Goal: Task Accomplishment & Management: Complete application form

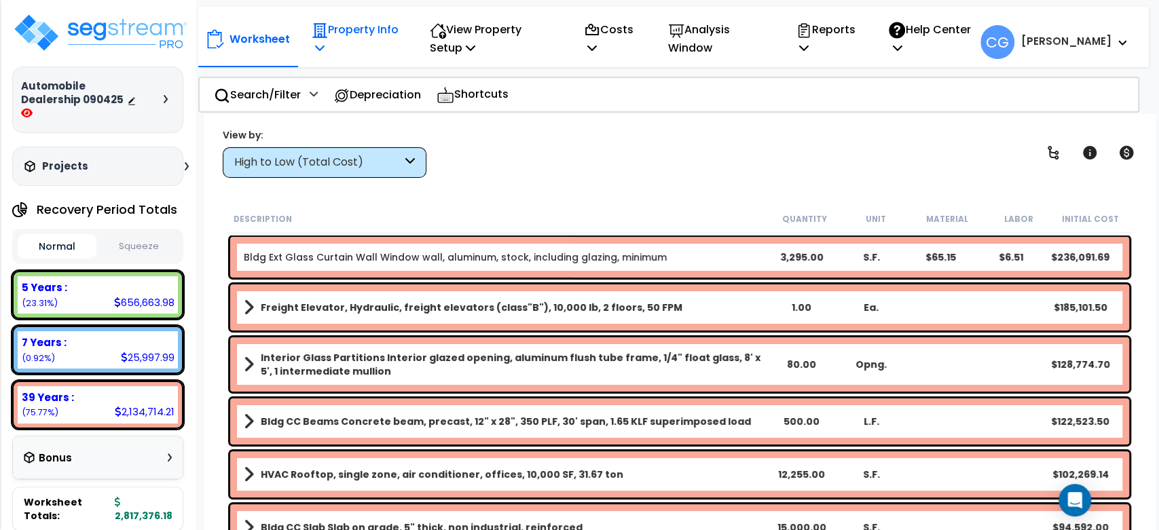
click at [338, 27] on p "Property Info" at bounding box center [356, 38] width 89 height 37
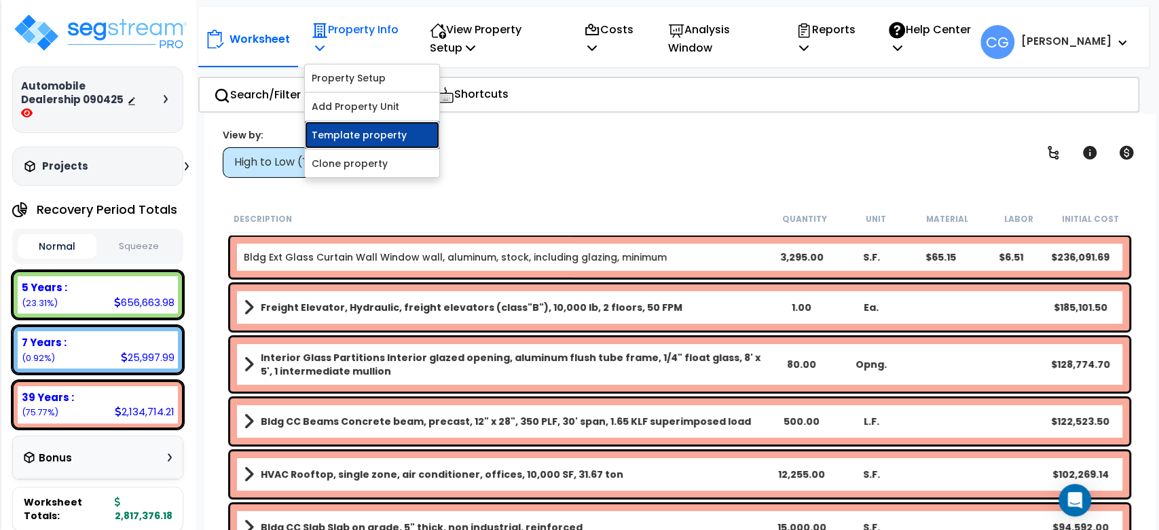
click at [344, 132] on link "Template property" at bounding box center [372, 135] width 134 height 27
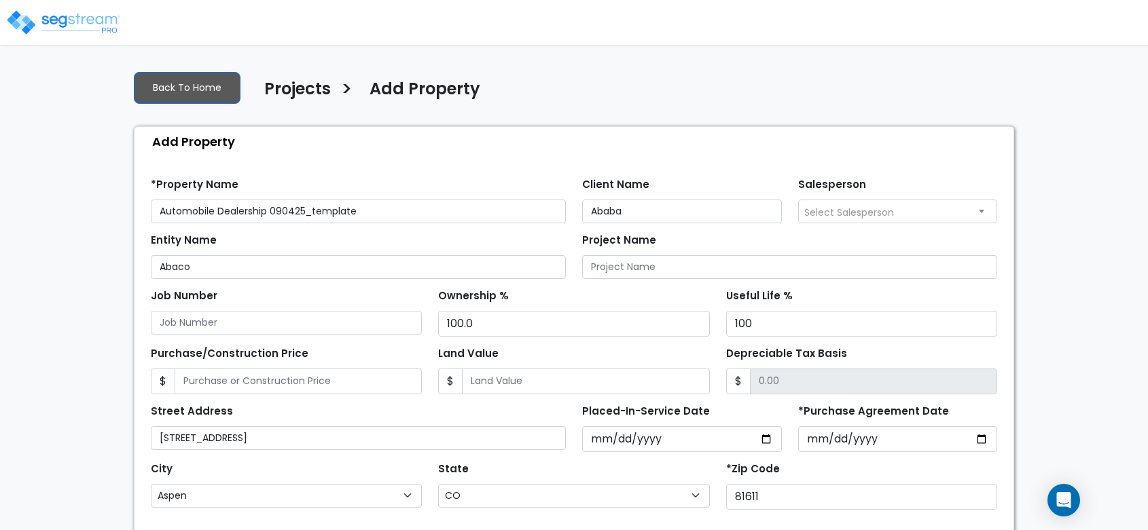
select select "Aspen"
select select "CO"
select select "2025"
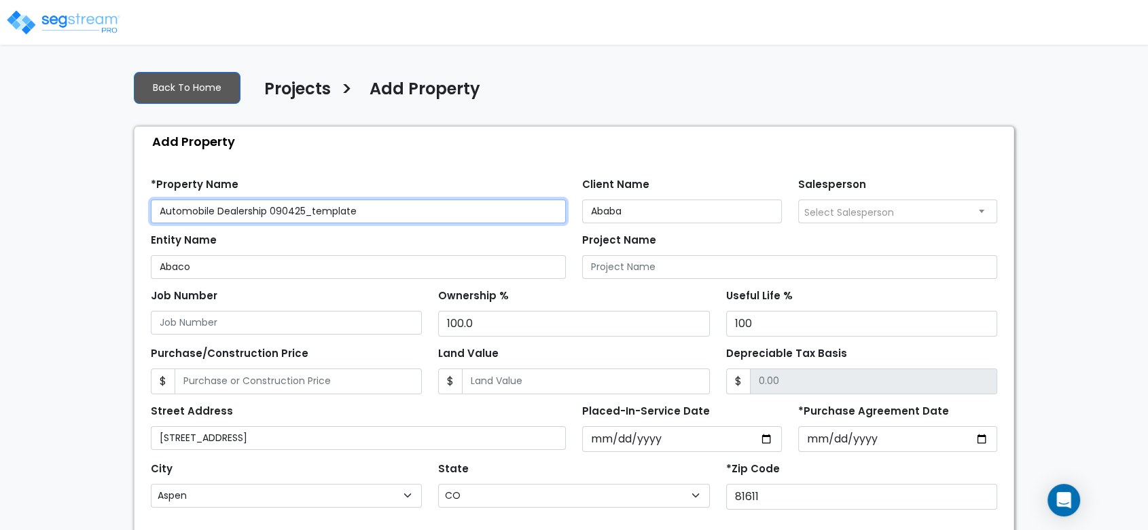
click at [158, 214] on input "Automobile Dealership 090425_template" at bounding box center [358, 212] width 415 height 24
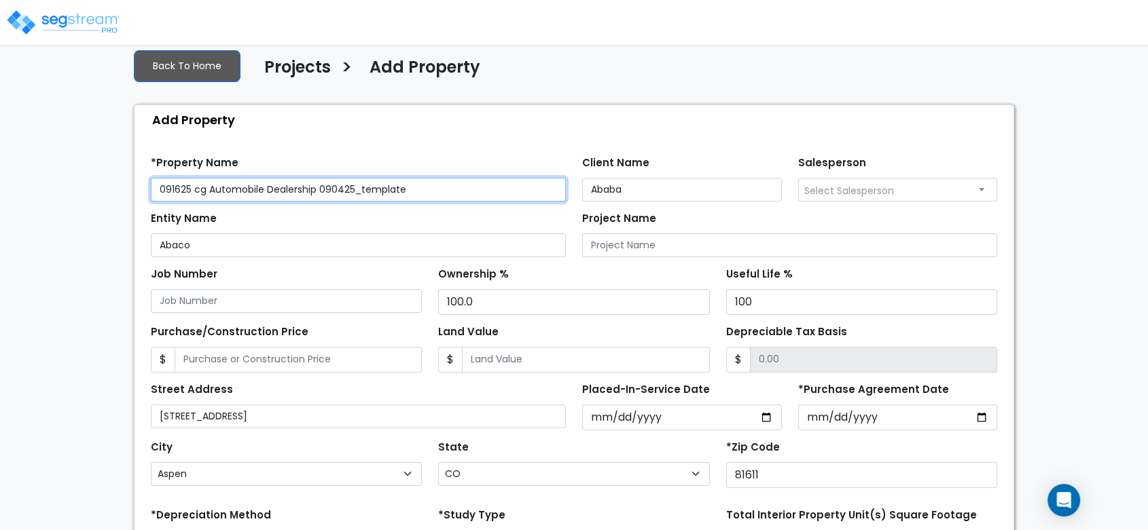
scroll to position [224, 0]
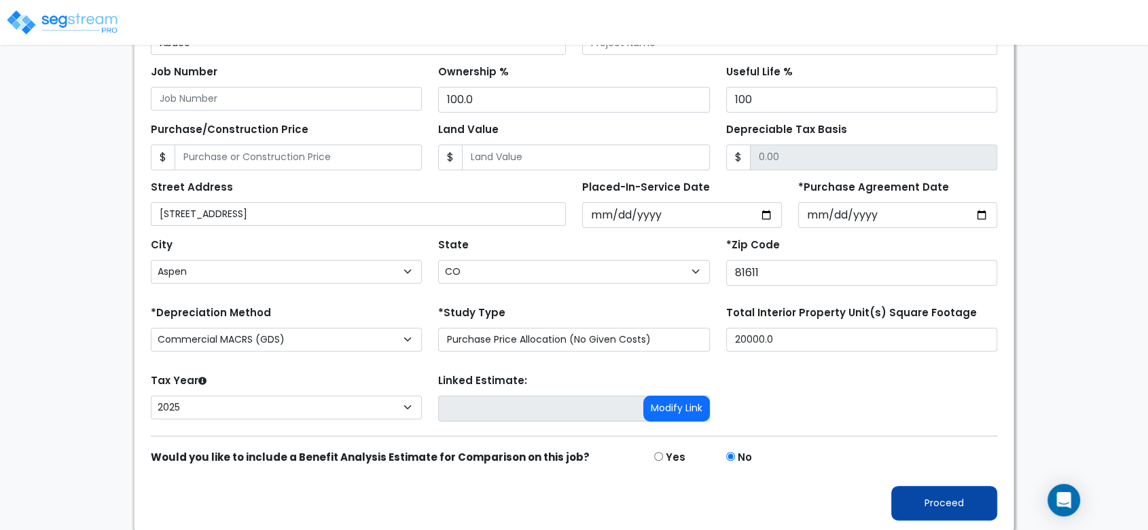
type input "091625 cg Automobile Dealership 090425_template"
click at [928, 492] on button "Proceed" at bounding box center [944, 503] width 106 height 35
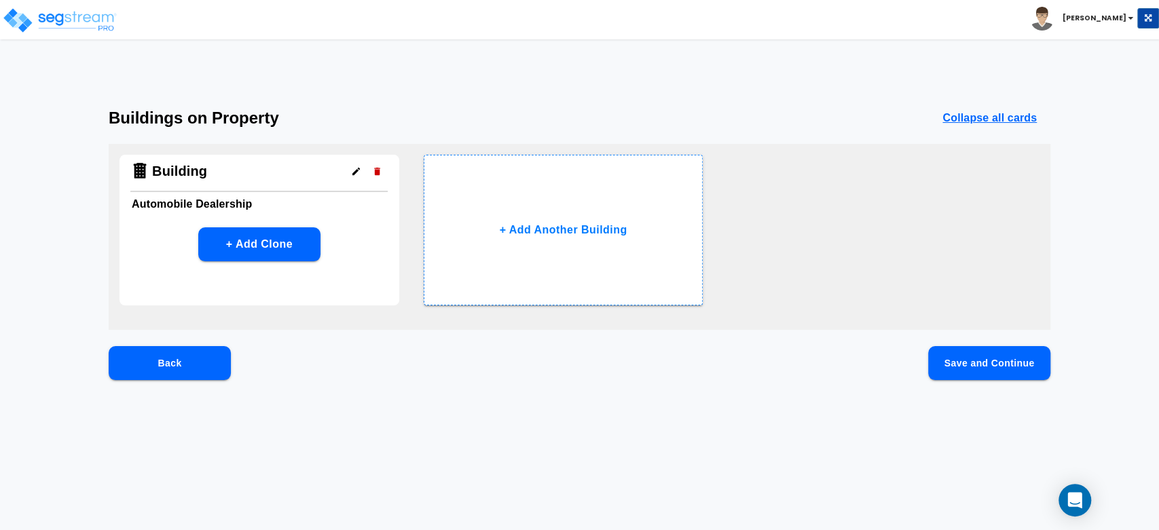
click at [964, 367] on button "Save and Continue" at bounding box center [989, 363] width 122 height 34
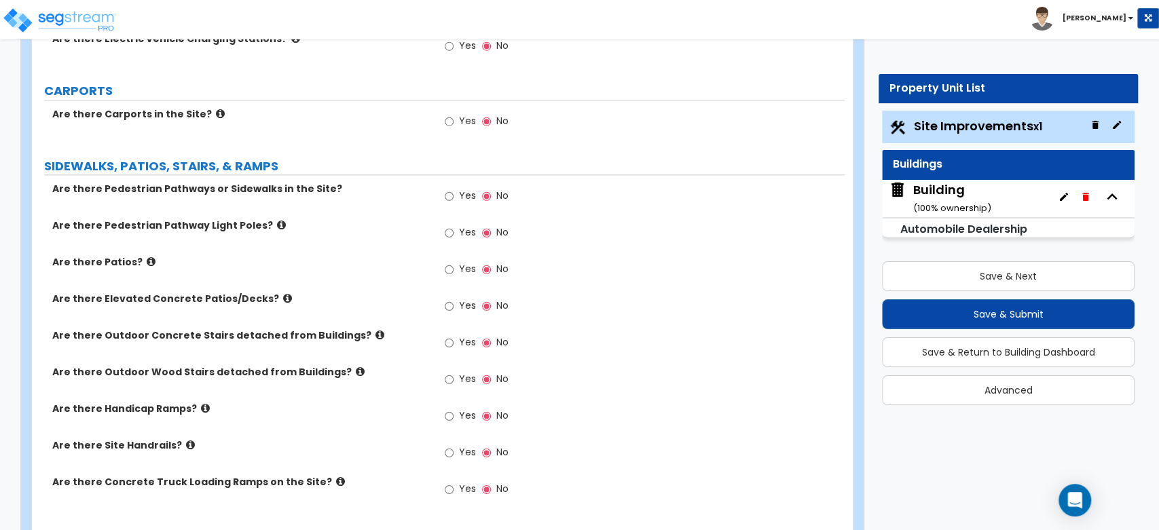
scroll to position [924, 0]
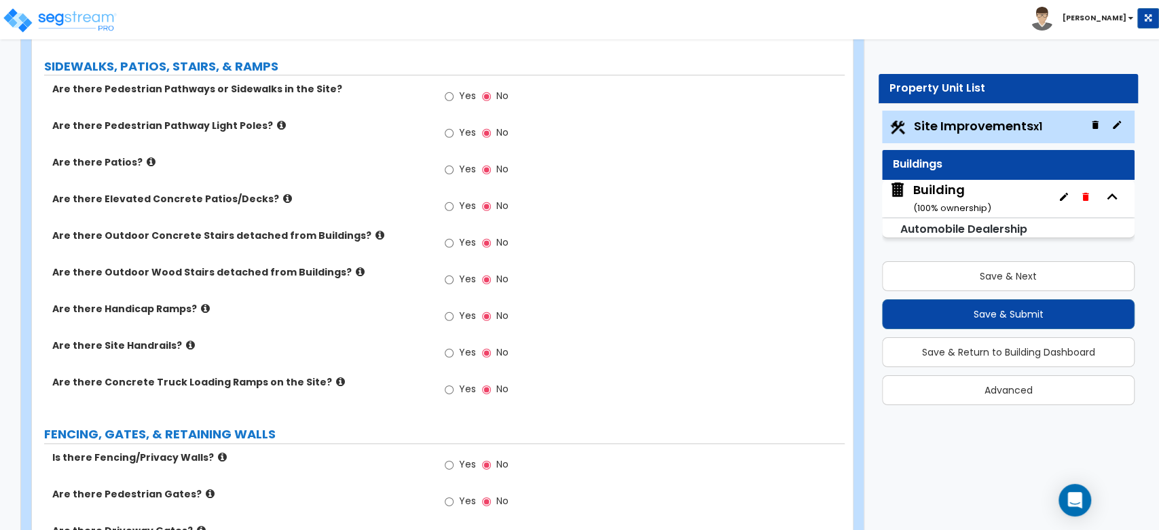
click at [929, 196] on div "Building ( 100 % ownership)" at bounding box center [952, 198] width 78 height 35
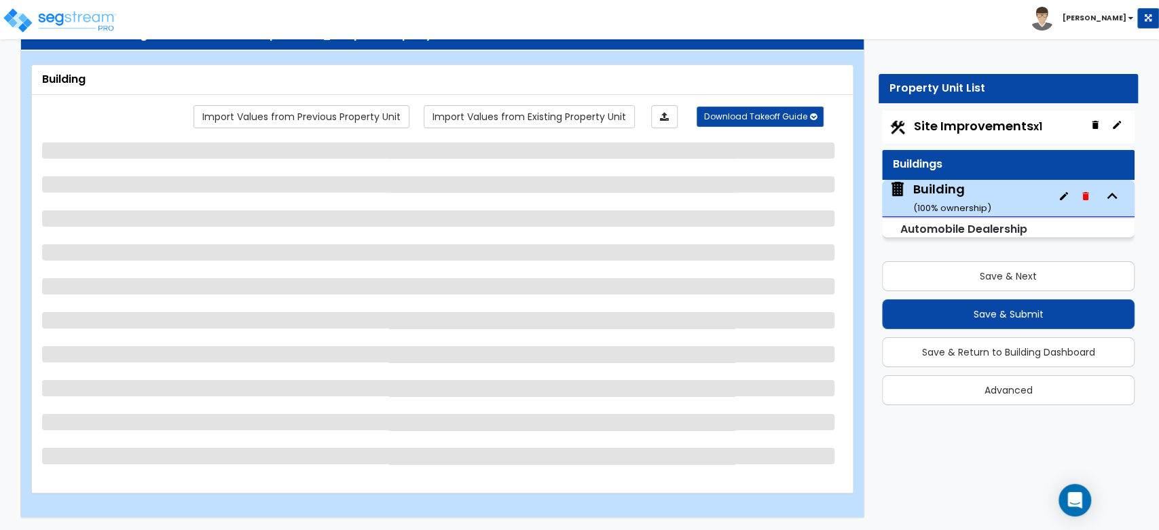
select select "2"
select select "5"
select select "2"
select select "5"
select select "1"
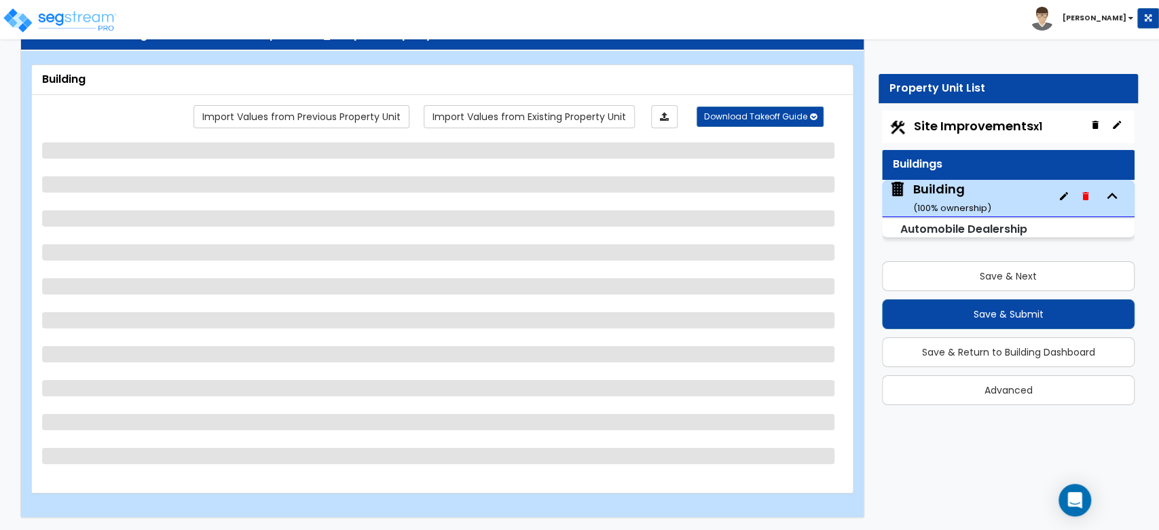
select select "4"
select select "2"
select select "1"
select select "2"
select select "3"
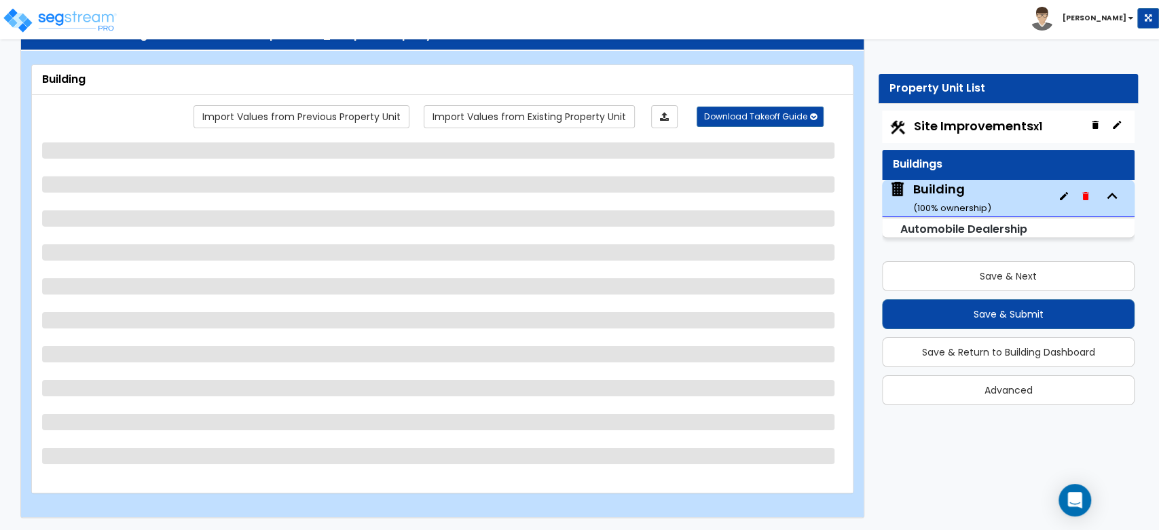
select select "3"
select select "5"
select select "13"
select select "6"
select select "10"
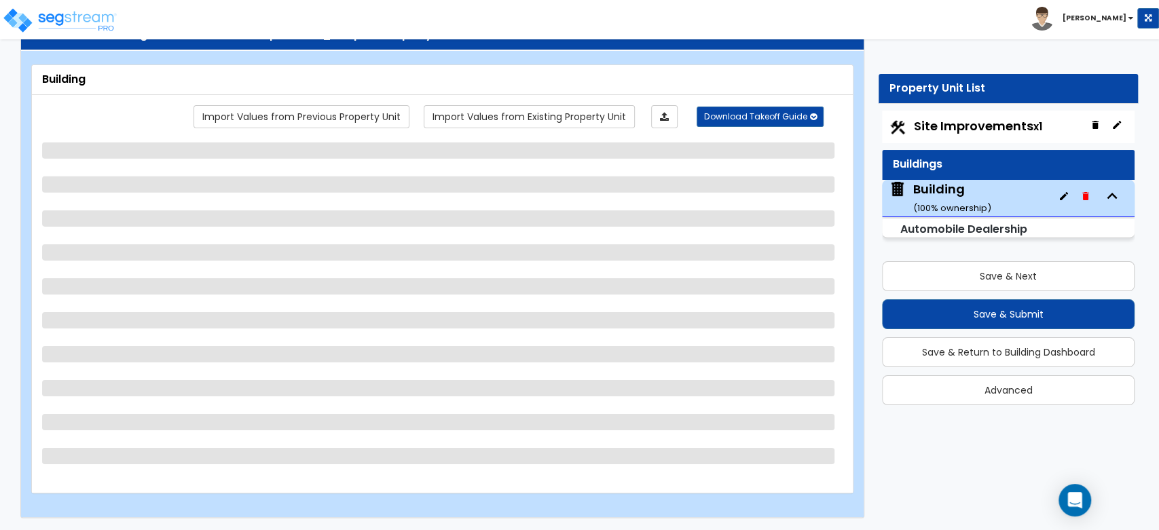
select select "3"
select select "1"
select select "4"
select select "3"
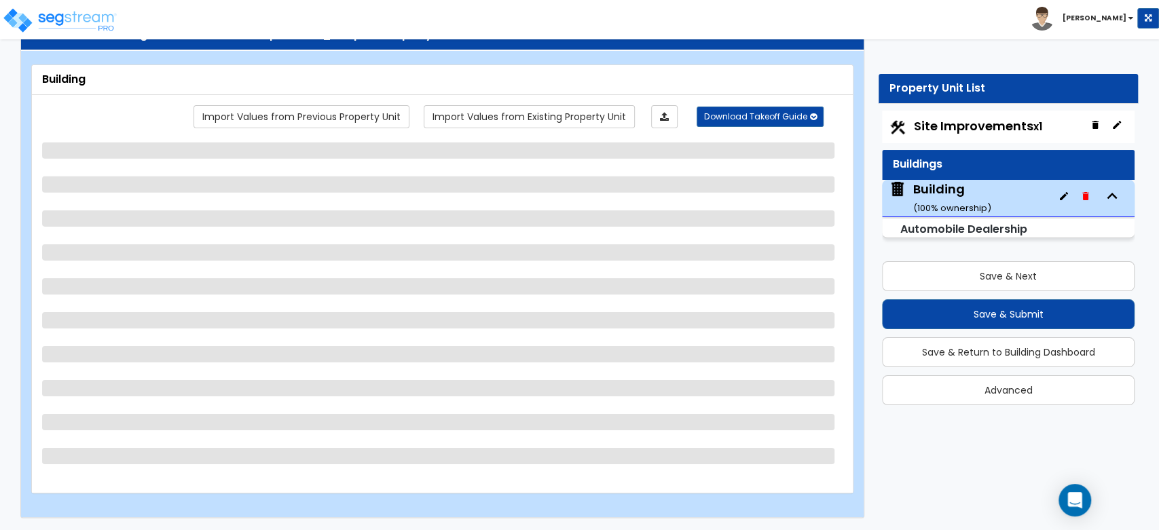
select select "2"
select select "3"
select select "4"
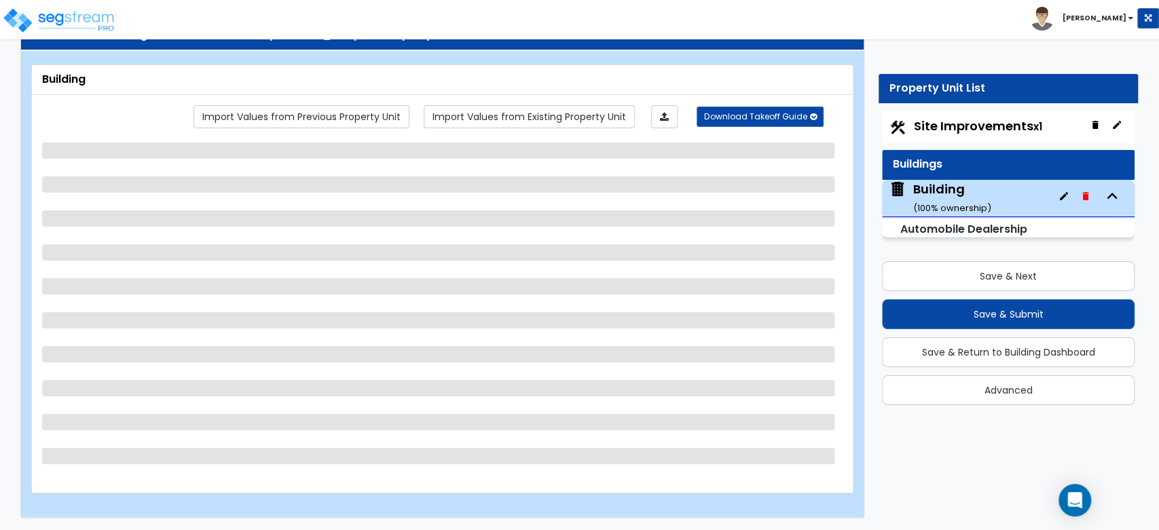
select select "2"
select select "1"
select select "3"
select select "2"
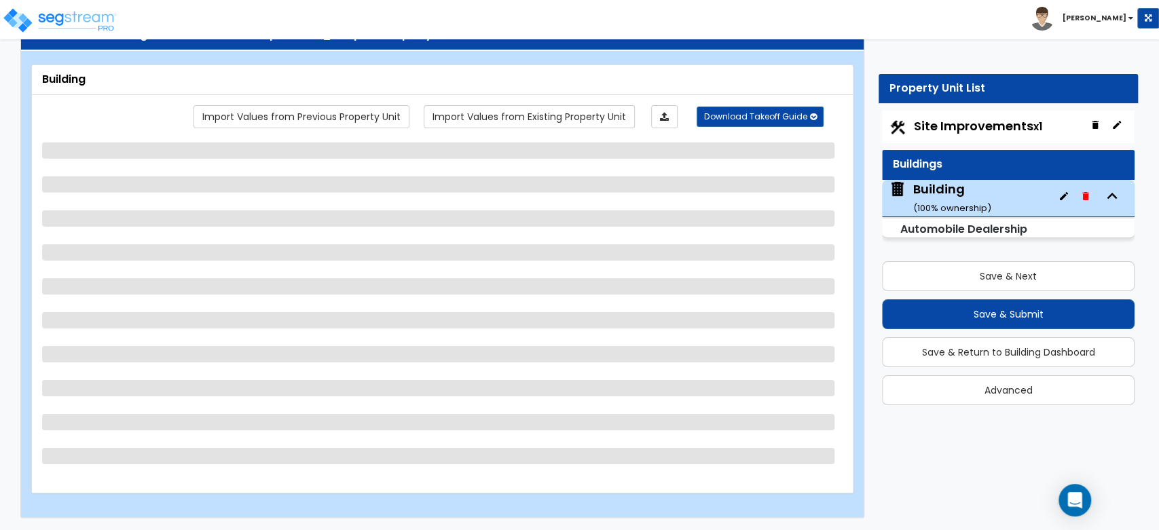
select select "1"
select select "3"
select select "2"
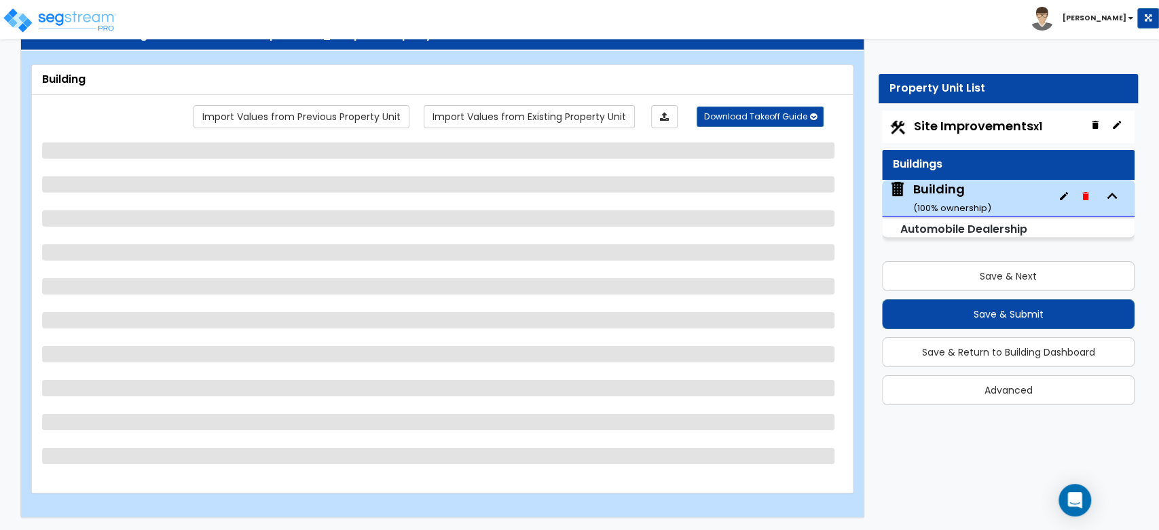
select select "3"
select select "7"
select select "2"
select select "5"
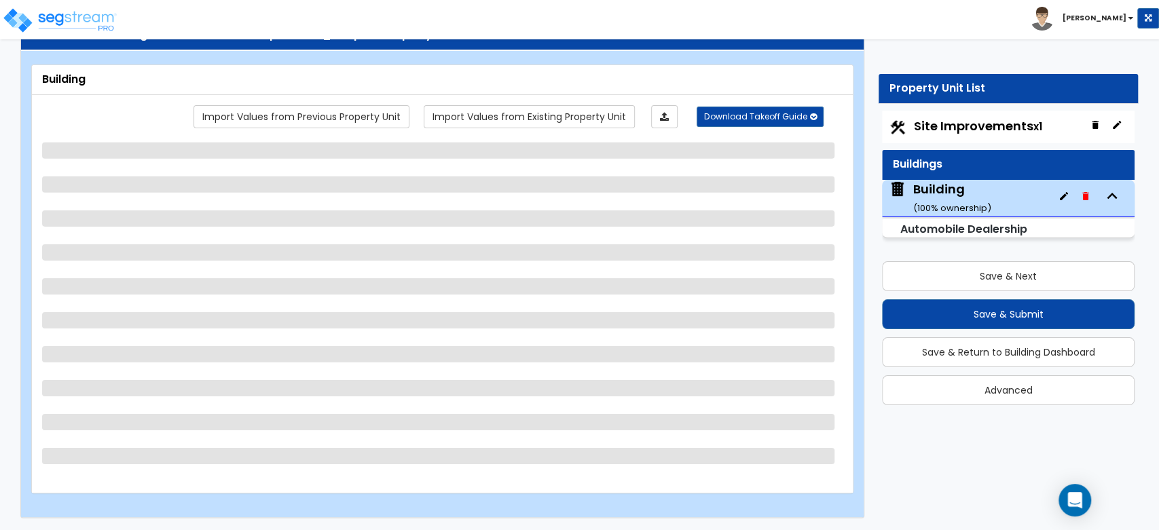
select select "2"
select select "4"
select select "1"
select select "7"
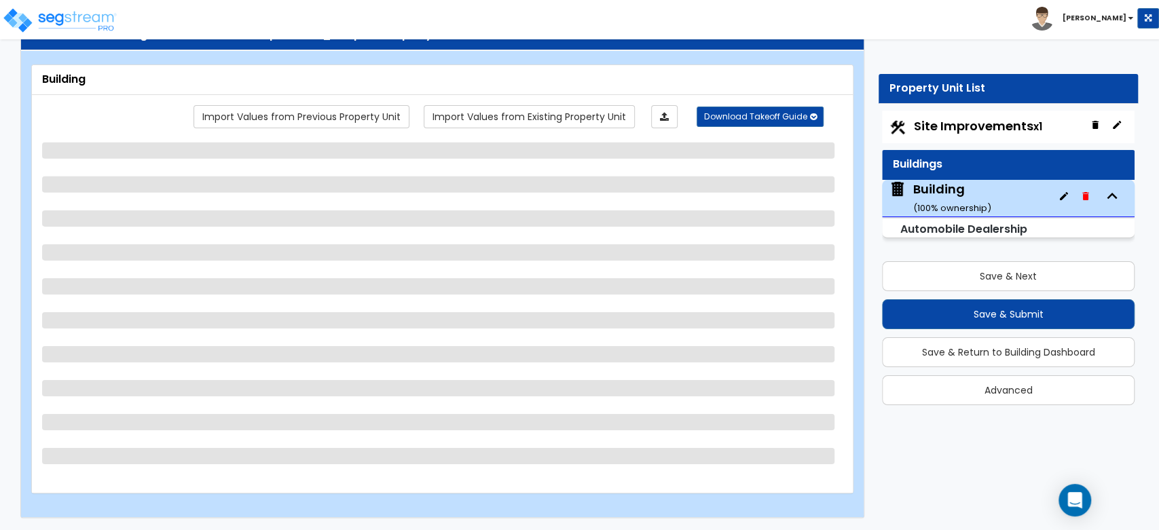
select select "1"
select select "4"
select select "2"
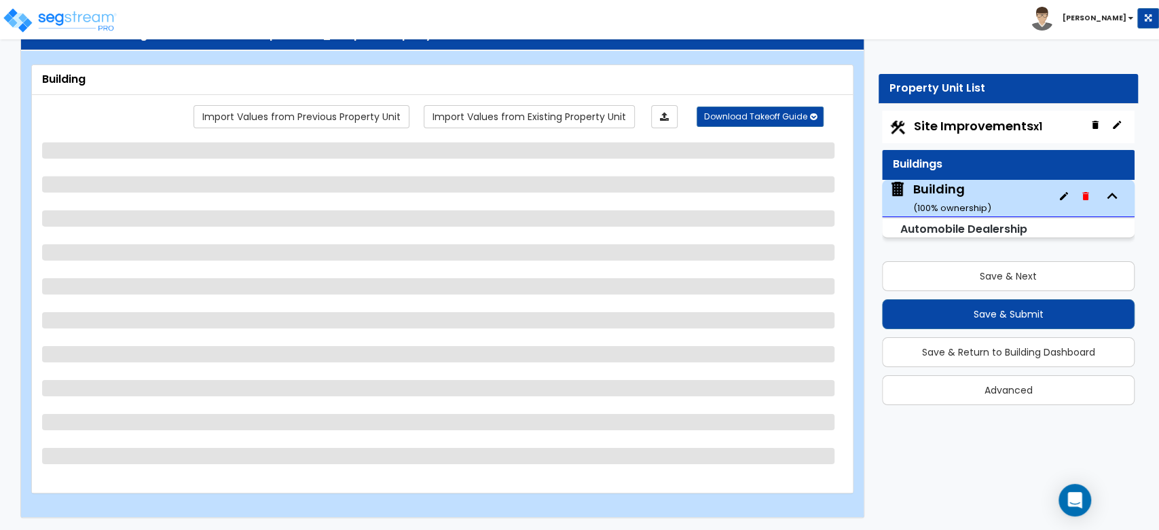
select select "3"
select select "4"
select select "5"
select select "8"
select select "2"
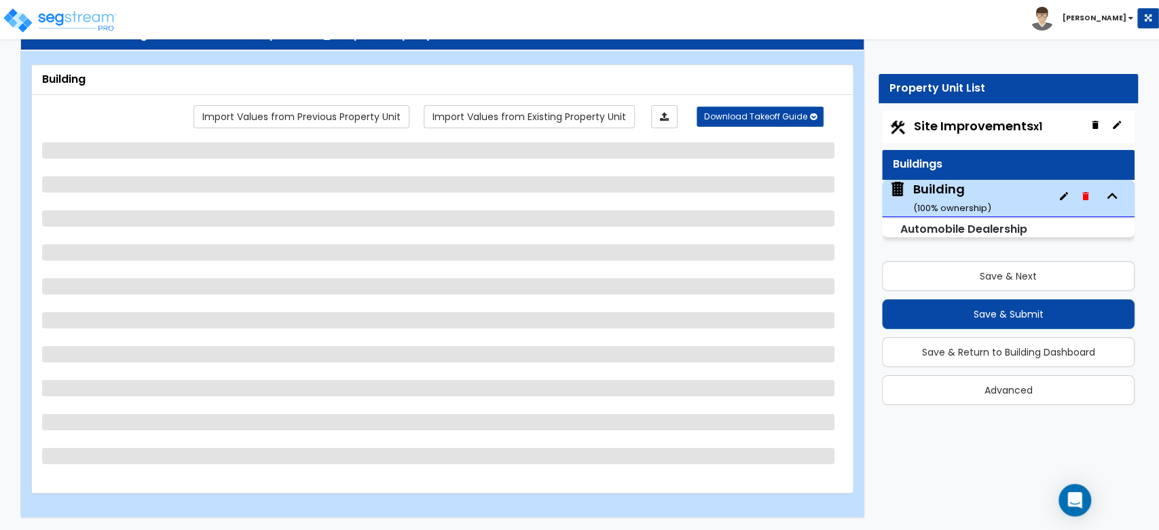
select select "2"
select select "3"
select select "2"
select select "1"
select select "2"
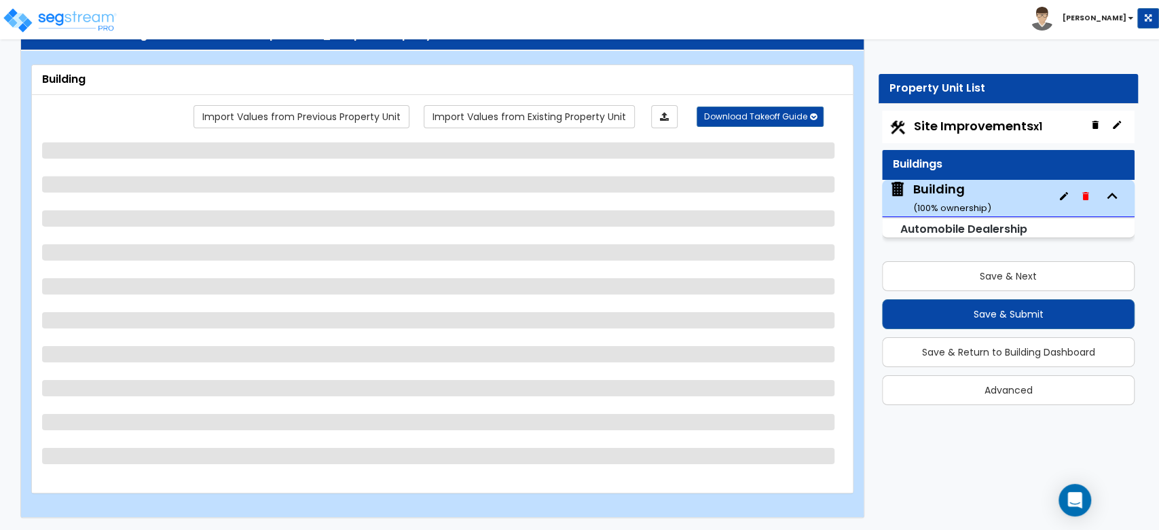
select select "3"
select select "2"
select select "3"
select select "1"
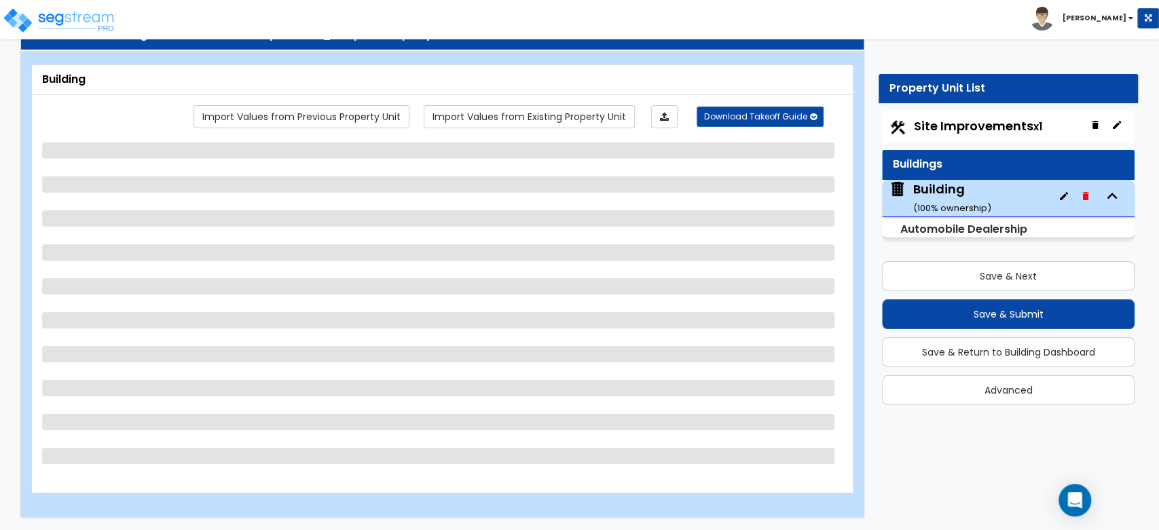
select select "3"
select select "2"
select select "1"
select select "2"
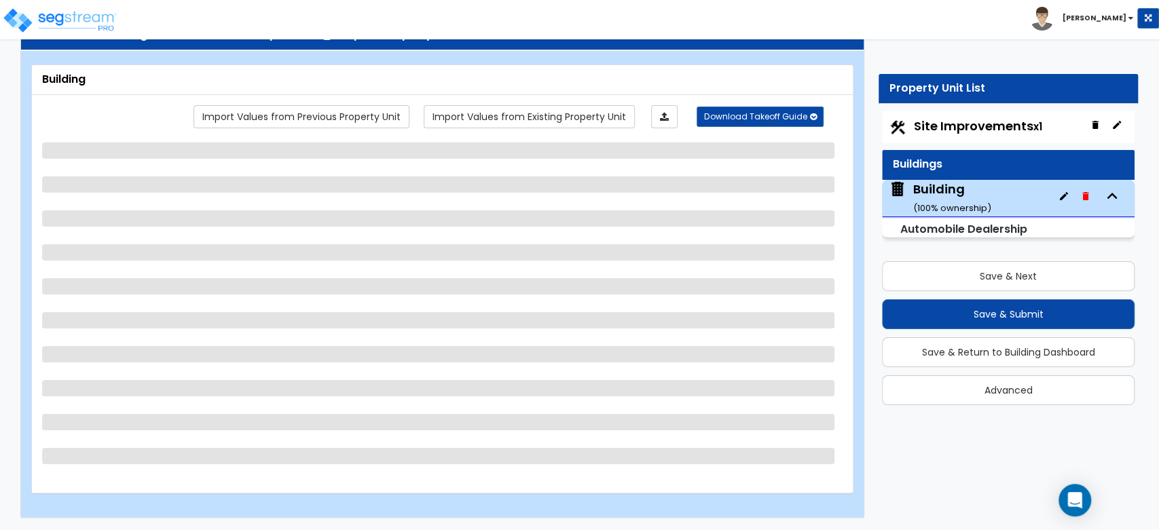
select select "1"
select select "8"
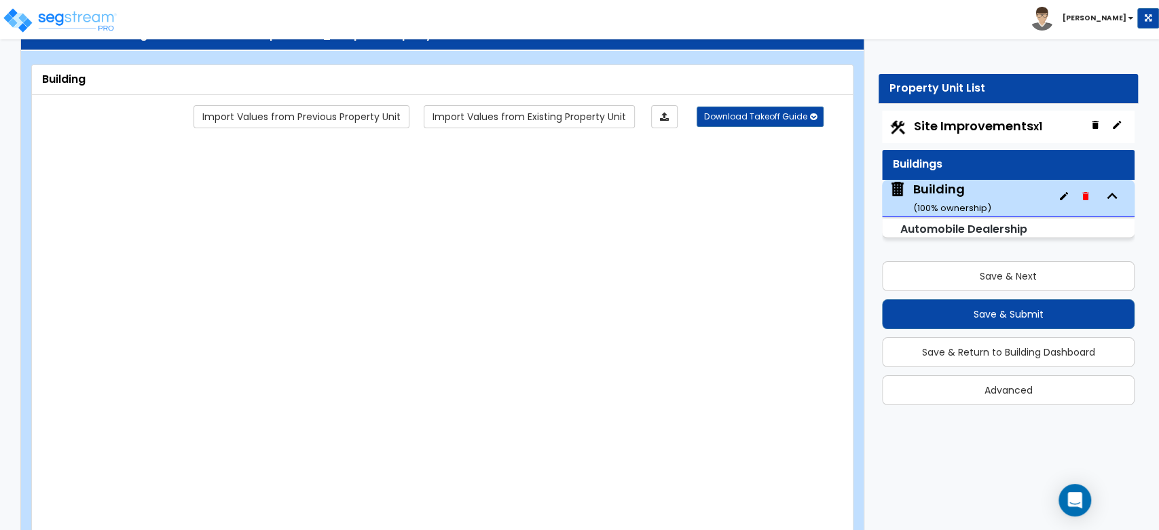
type input "1000"
radio input "true"
type input "4"
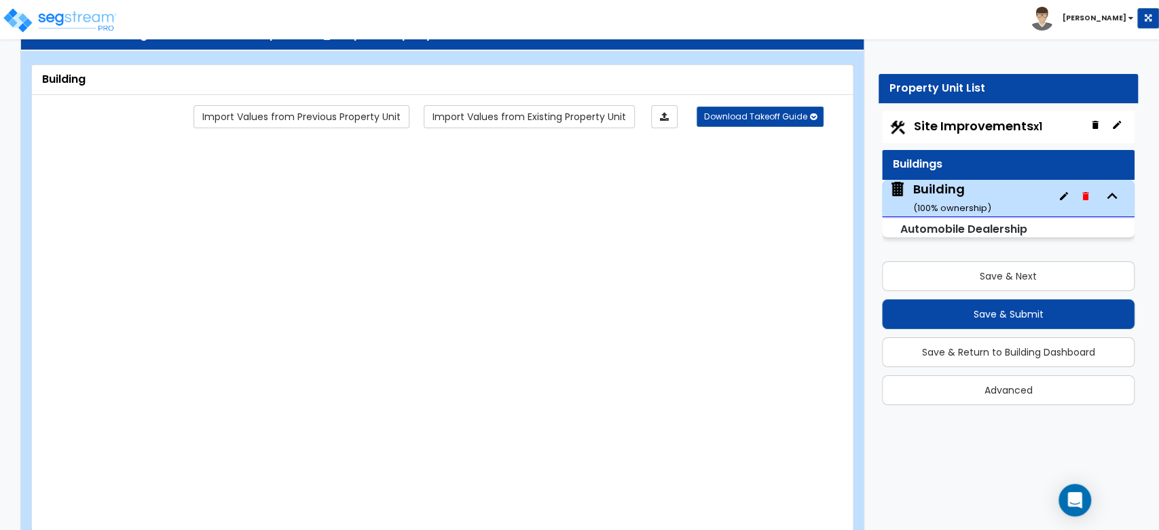
select select "1"
type input "30"
type input "20"
type input "10"
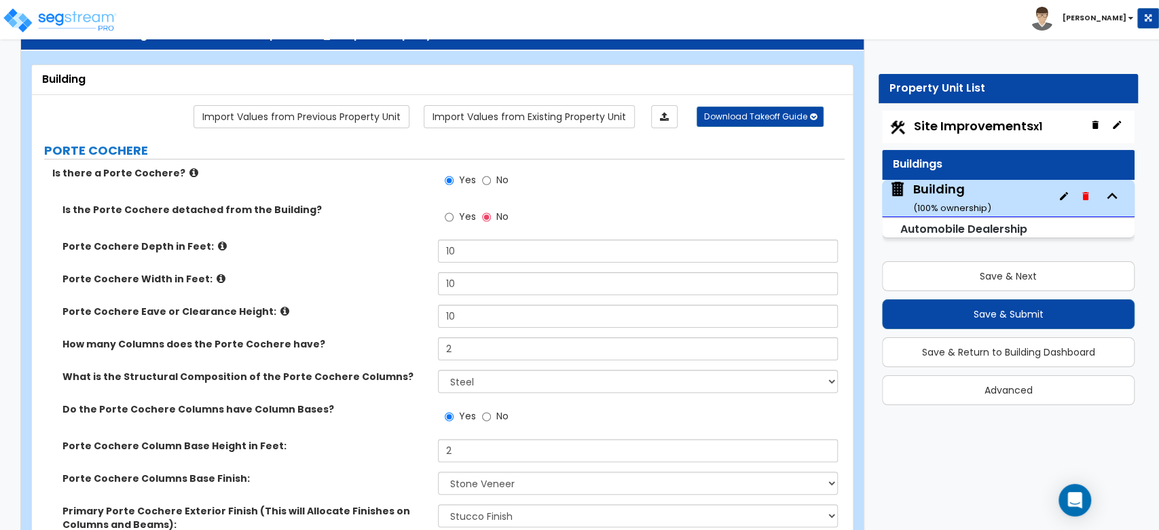
scroll to position [10338, 0]
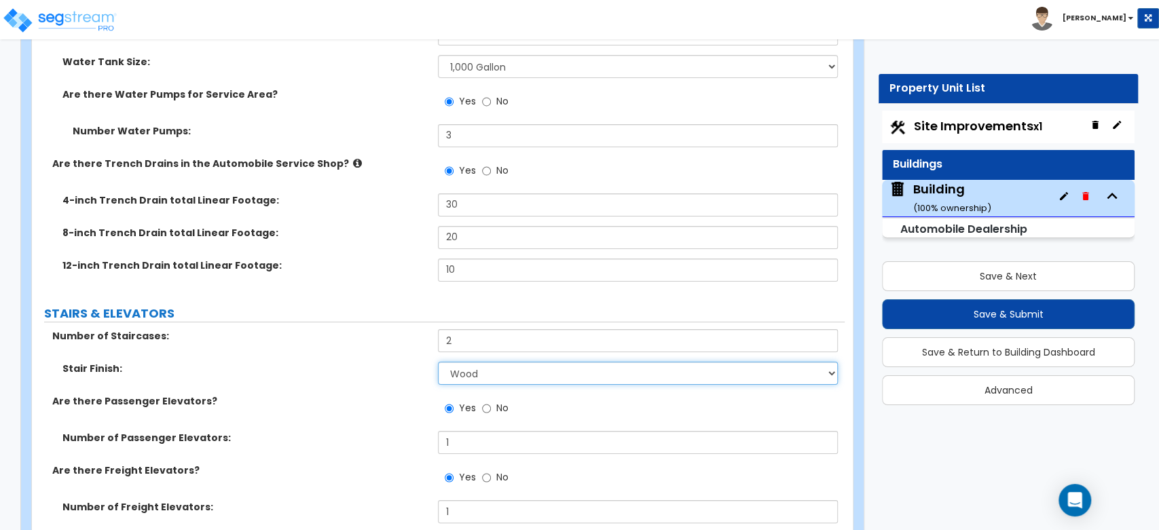
click at [471, 362] on select "None Tile Wood Laminate VCT Sheet Carpet Sheet Vinyl Carpet Tile" at bounding box center [637, 373] width 399 height 23
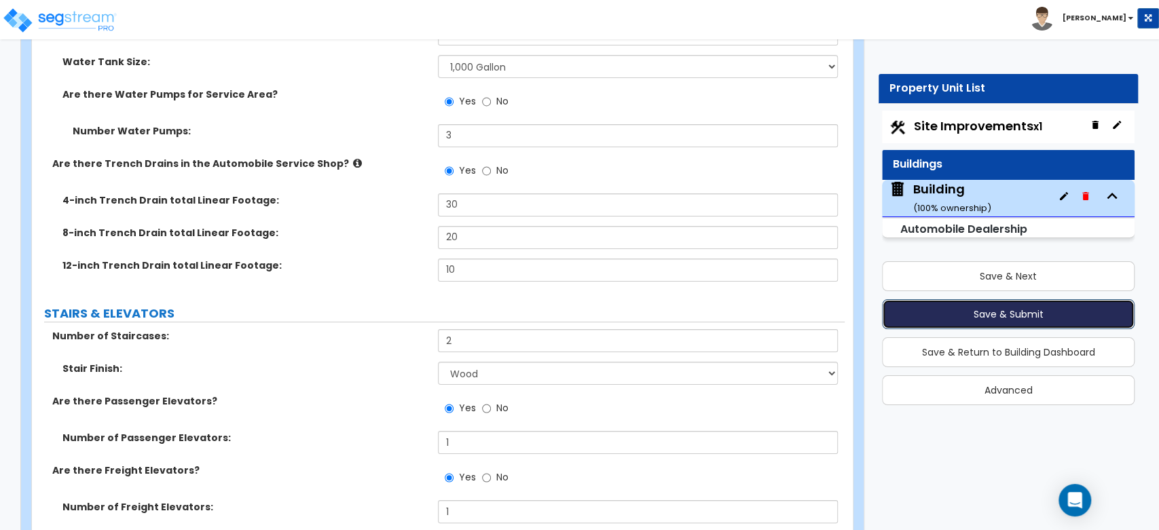
click at [1035, 319] on button "Save & Submit" at bounding box center [1008, 314] width 253 height 30
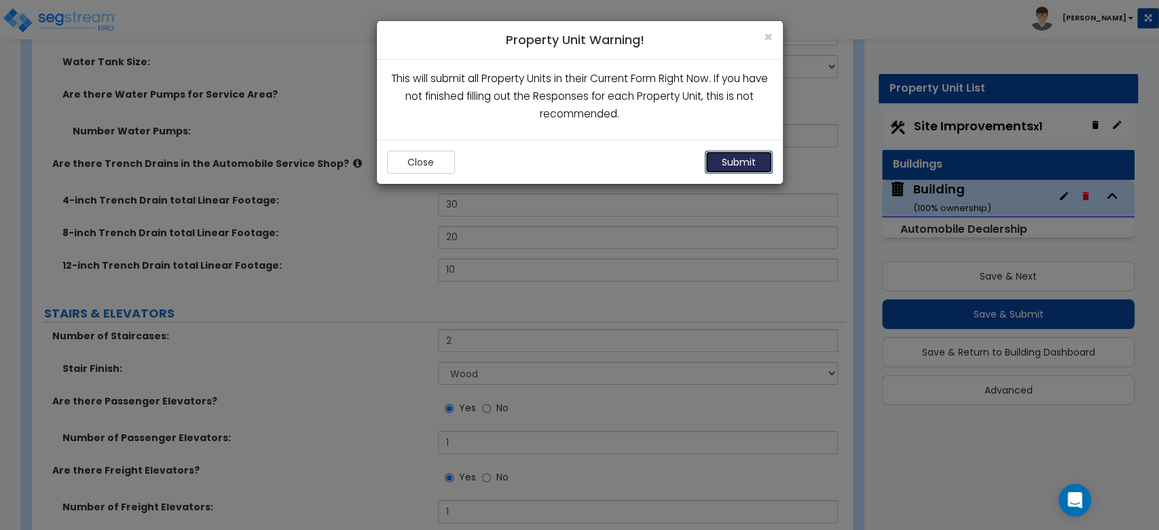
click at [750, 156] on button "Submit" at bounding box center [739, 162] width 68 height 23
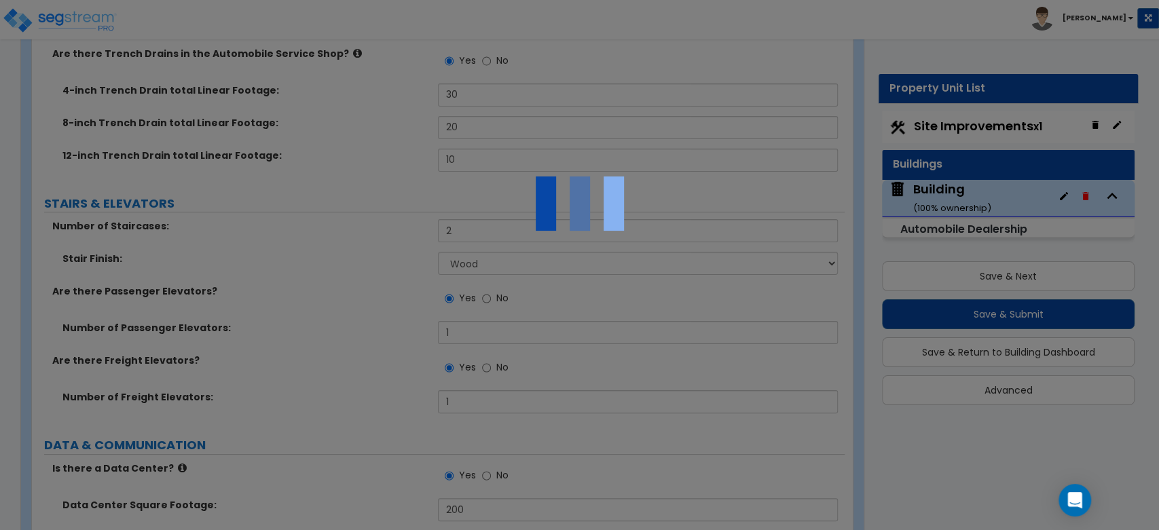
scroll to position [10539, 0]
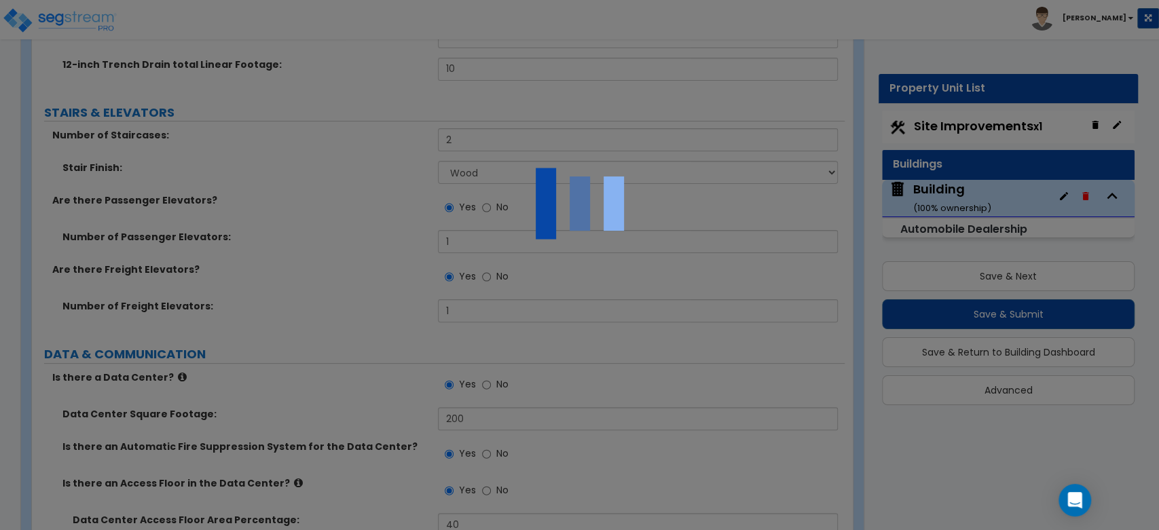
click at [600, 217] on img at bounding box center [580, 204] width 136 height 136
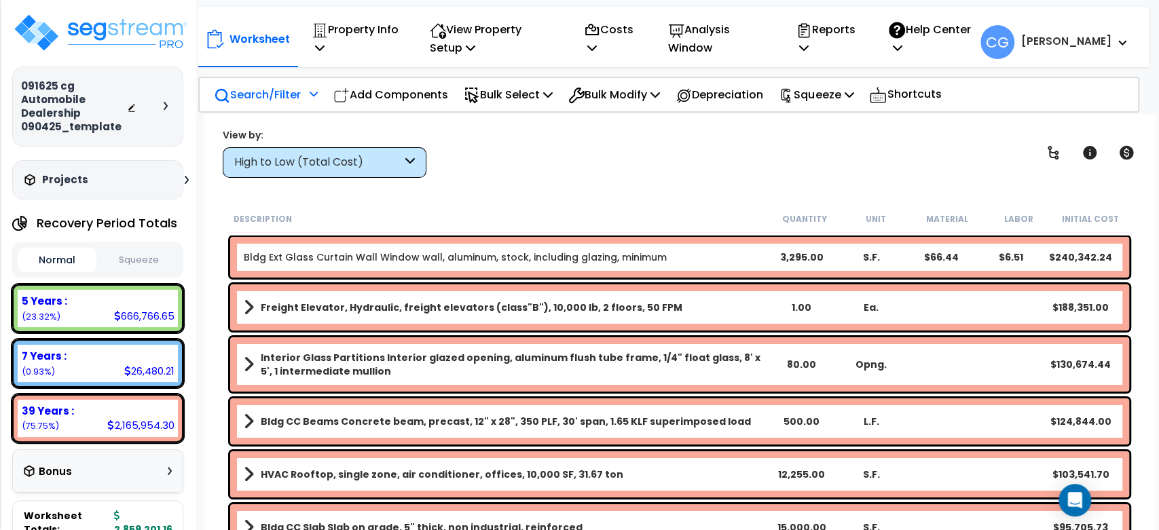
click at [266, 86] on p "Search/Filter" at bounding box center [257, 95] width 87 height 18
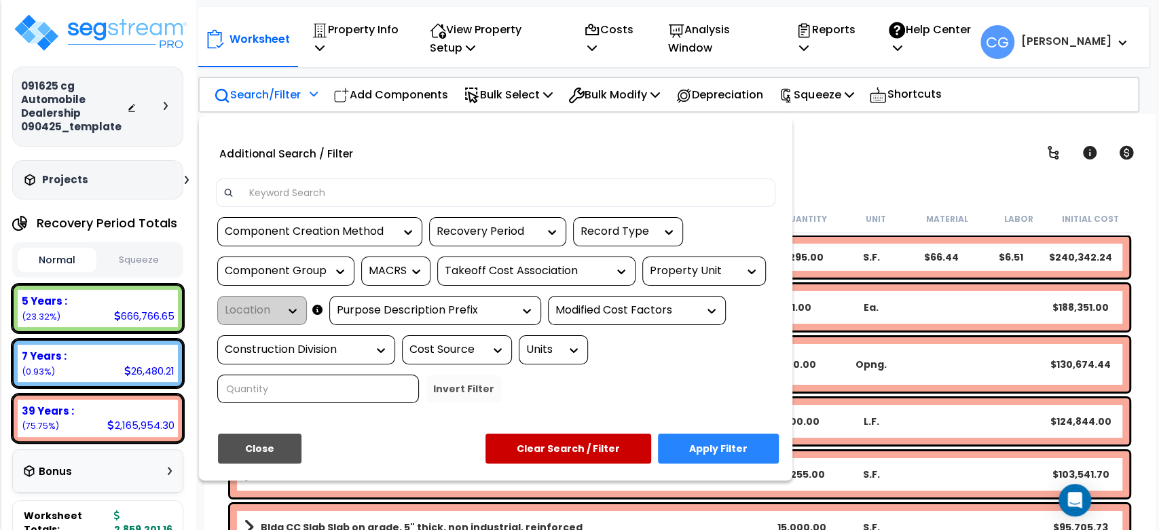
click at [409, 187] on input at bounding box center [505, 193] width 528 height 20
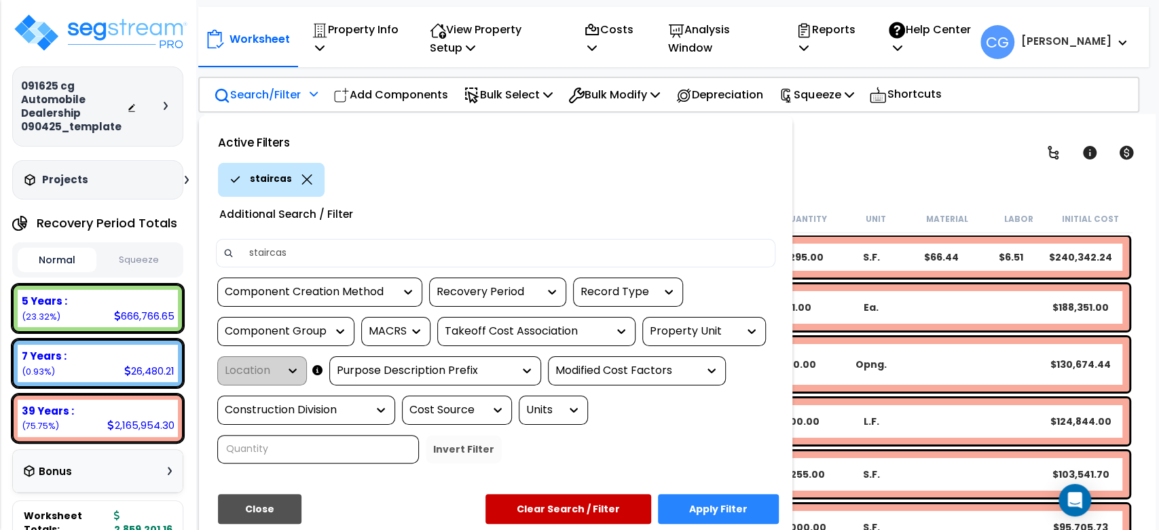
type input "staircase"
click at [706, 505] on button "Apply Filter" at bounding box center [718, 509] width 121 height 30
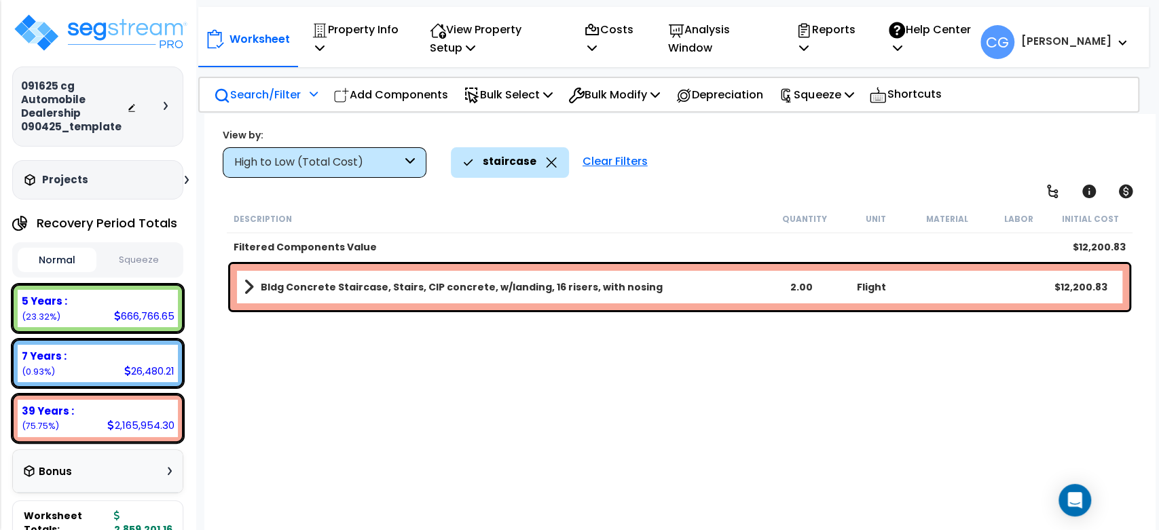
click at [546, 162] on icon at bounding box center [551, 163] width 11 height 10
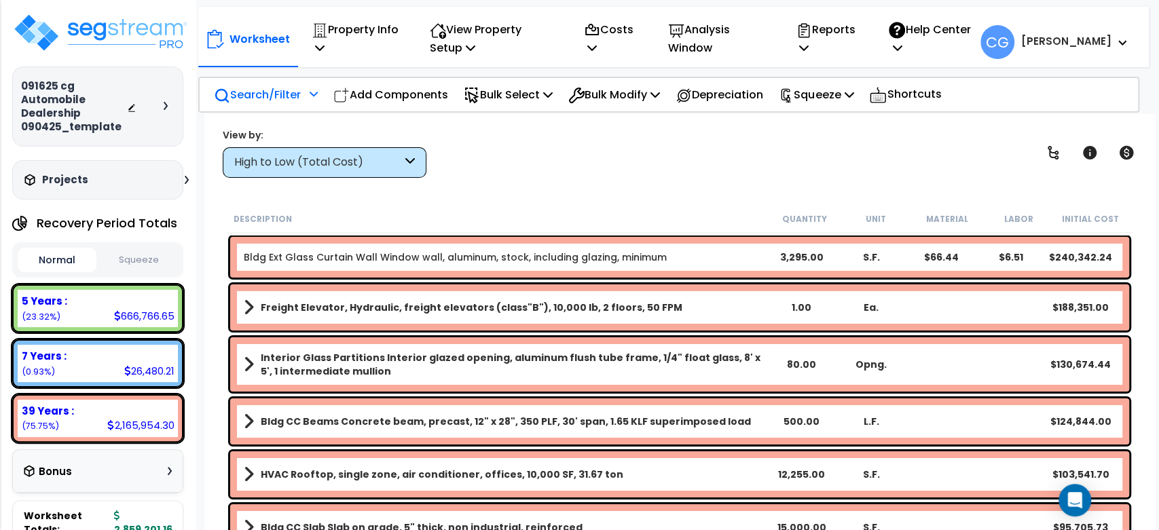
click at [282, 93] on p "Search/Filter" at bounding box center [257, 95] width 87 height 18
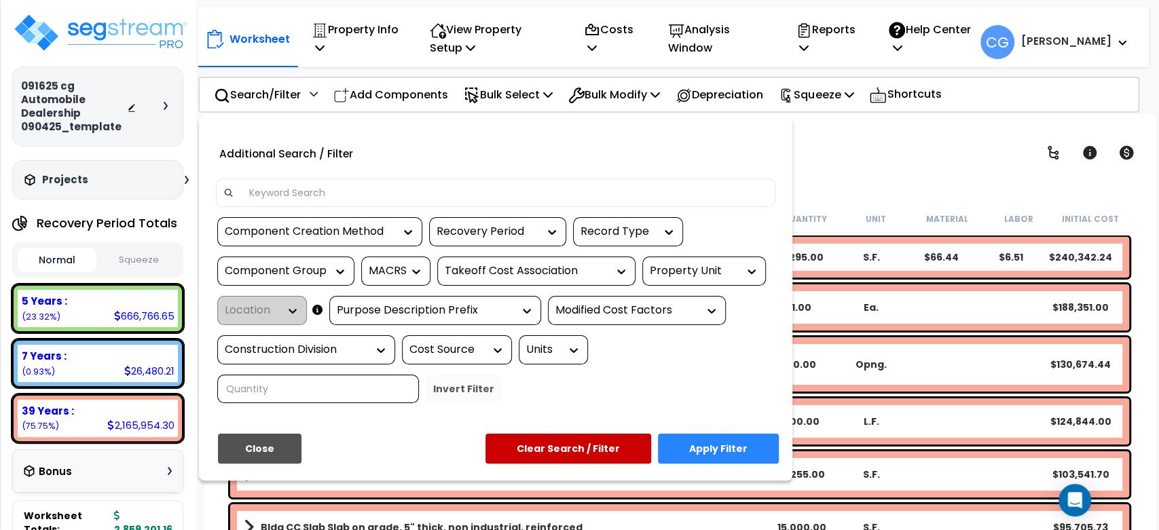
click at [375, 200] on input at bounding box center [505, 193] width 528 height 20
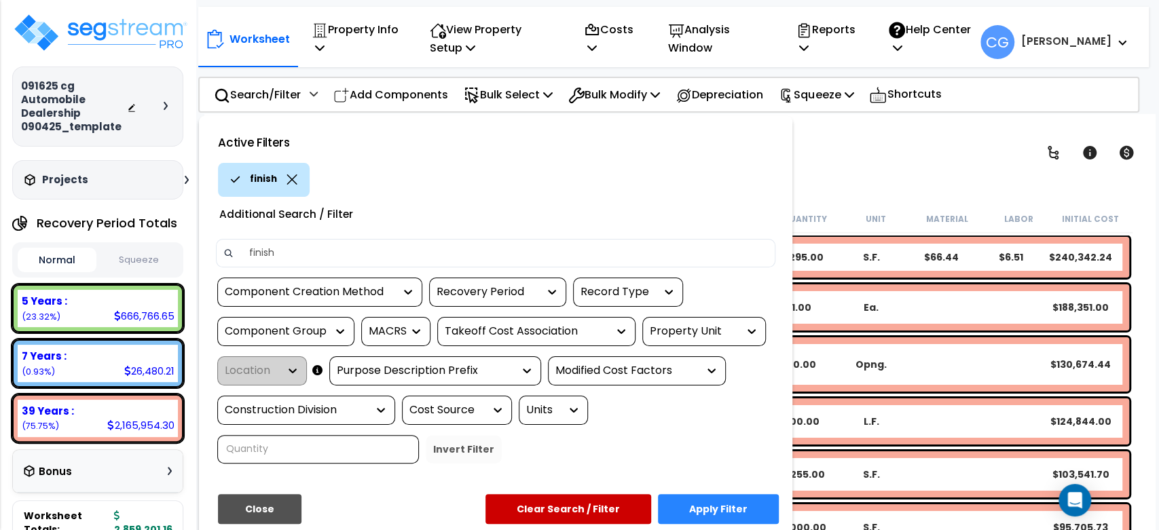
type input "finish"
click at [698, 501] on button "Apply Filter" at bounding box center [718, 509] width 121 height 30
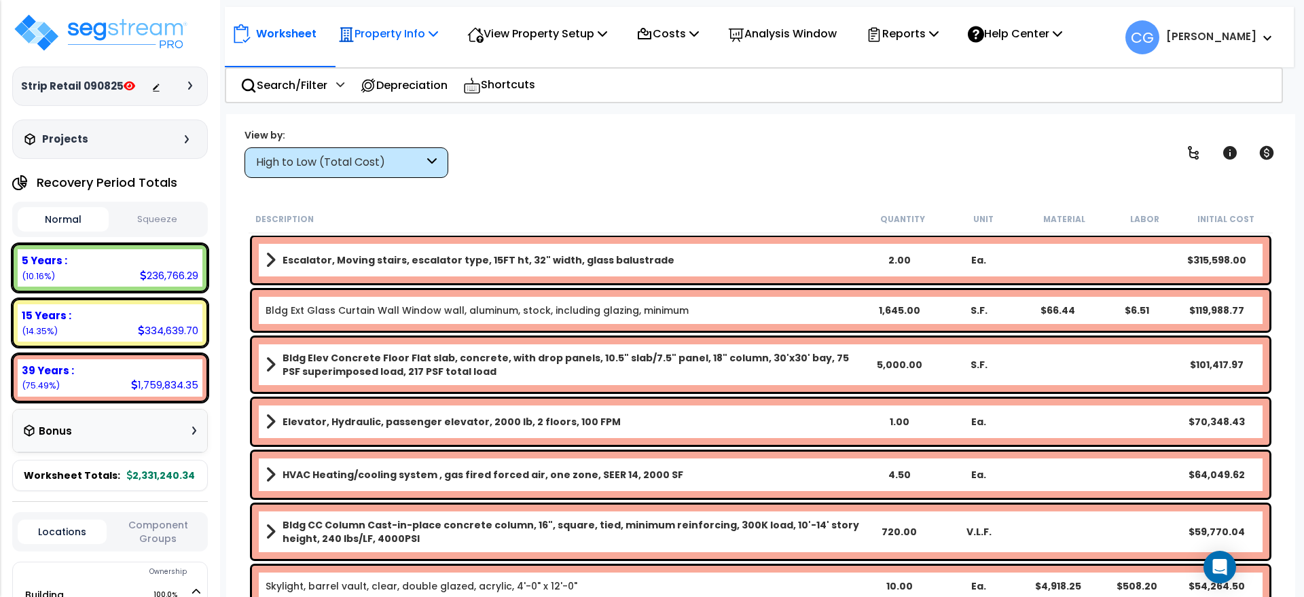
click at [427, 20] on div "Property Info" at bounding box center [388, 34] width 100 height 32
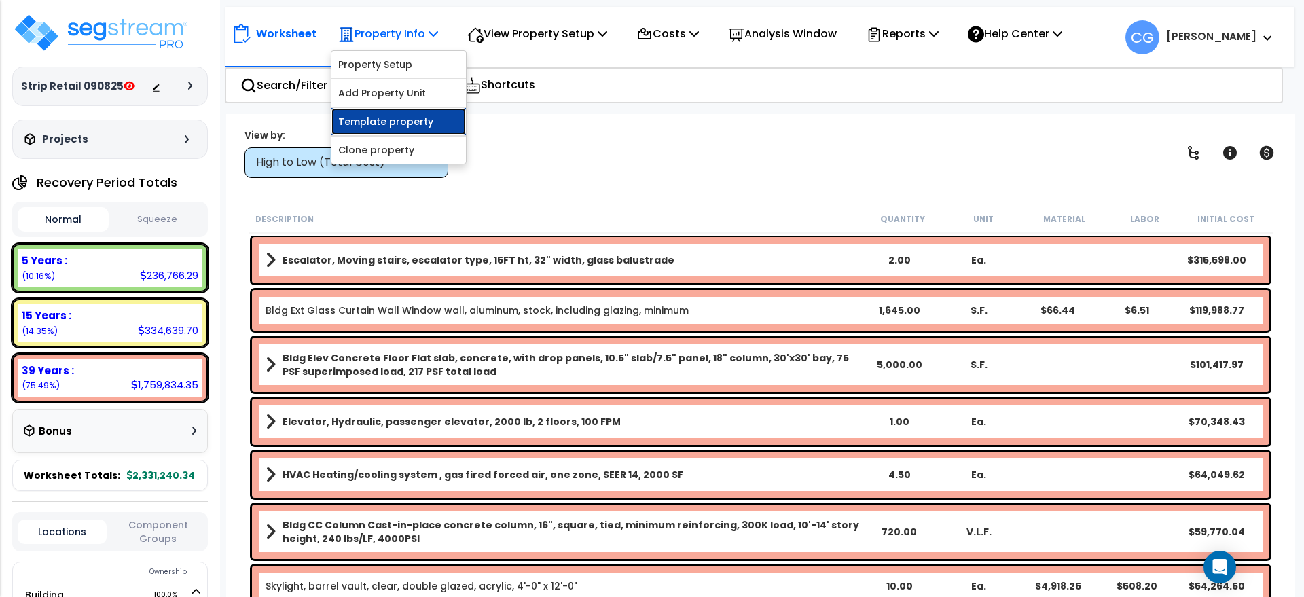
click at [409, 117] on link "Template property" at bounding box center [398, 121] width 134 height 27
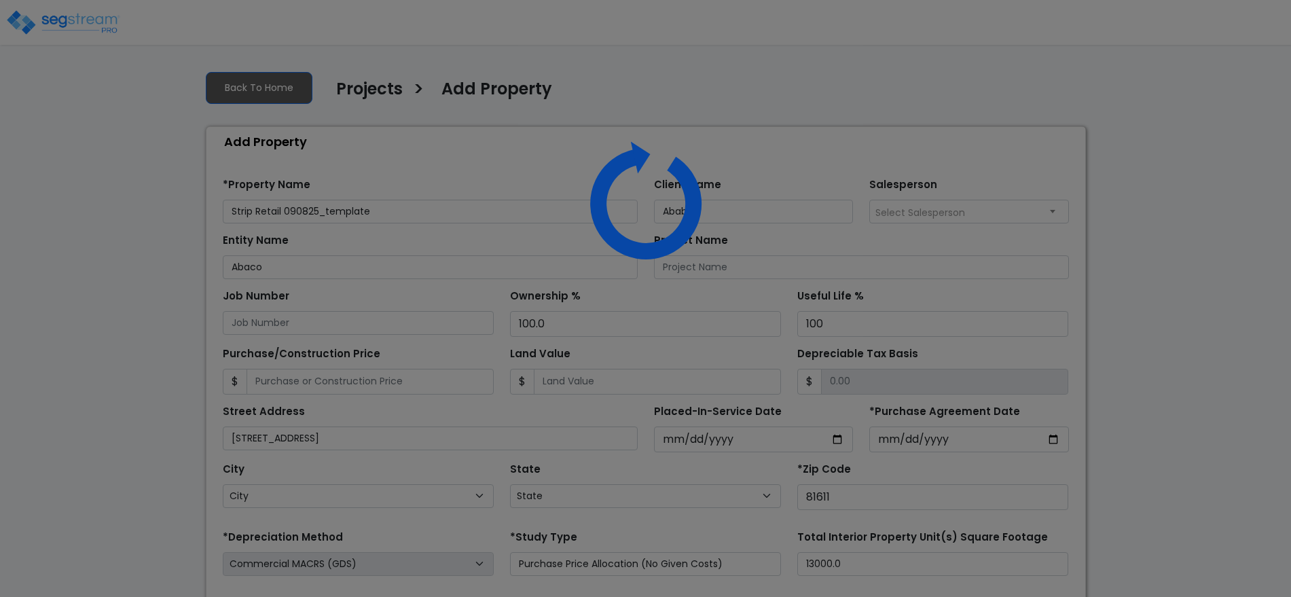
select select "2025"
select select "CO"
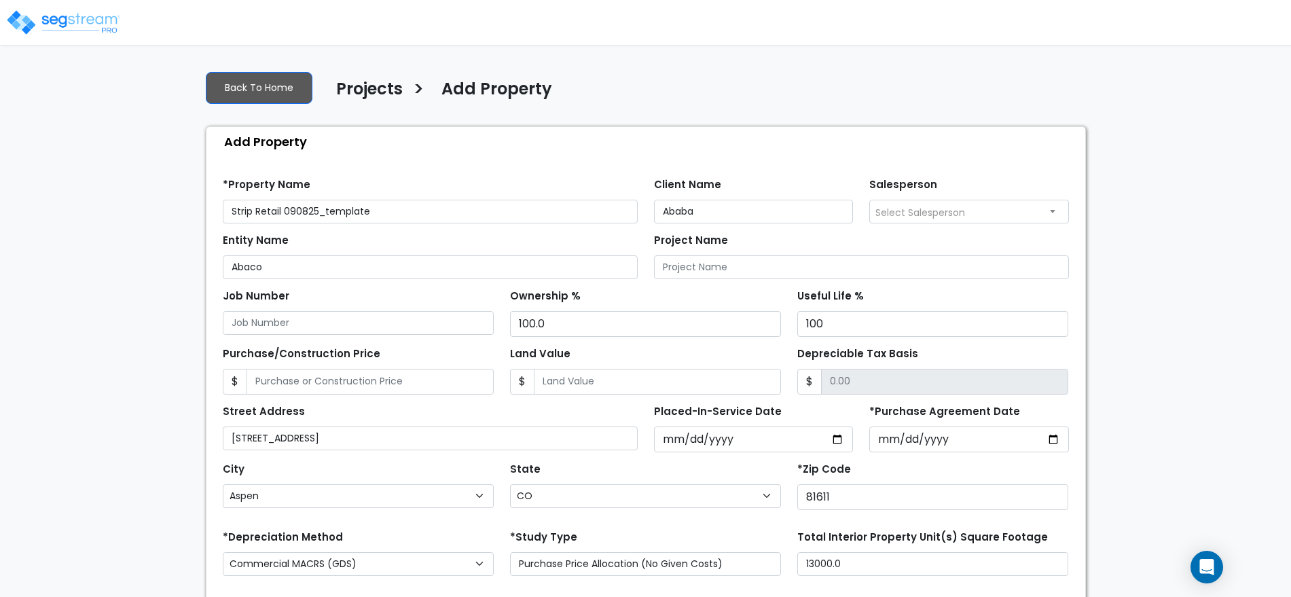
click at [229, 209] on input "Strip Retail 090825_template" at bounding box center [430, 212] width 415 height 24
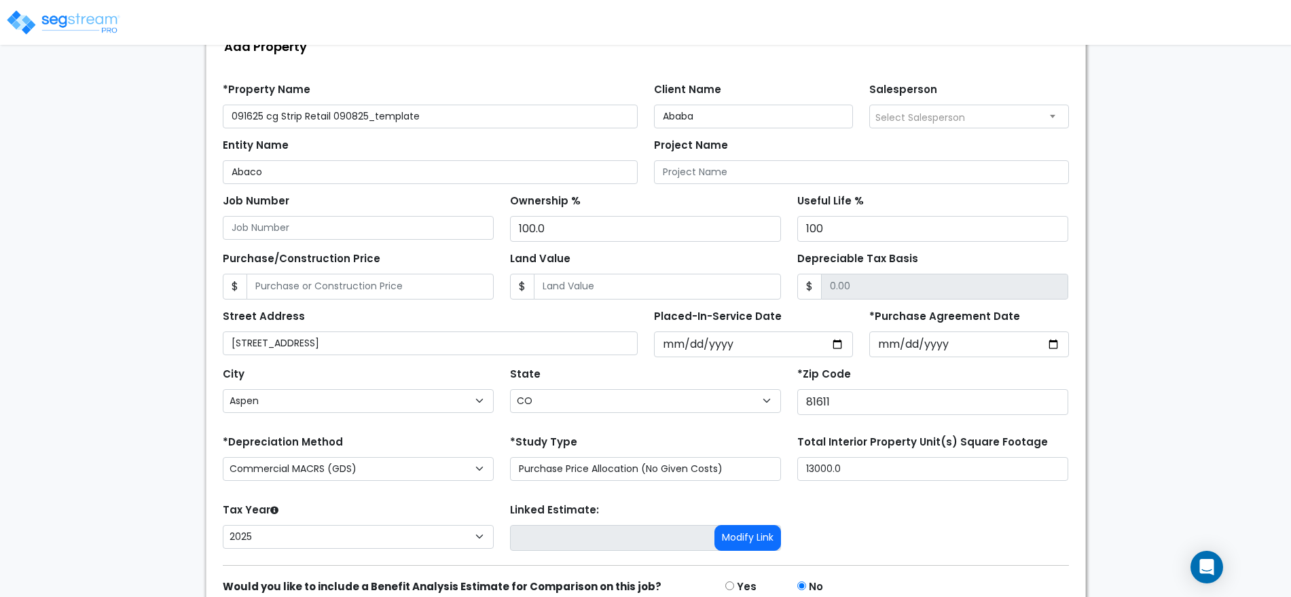
scroll to position [160, 0]
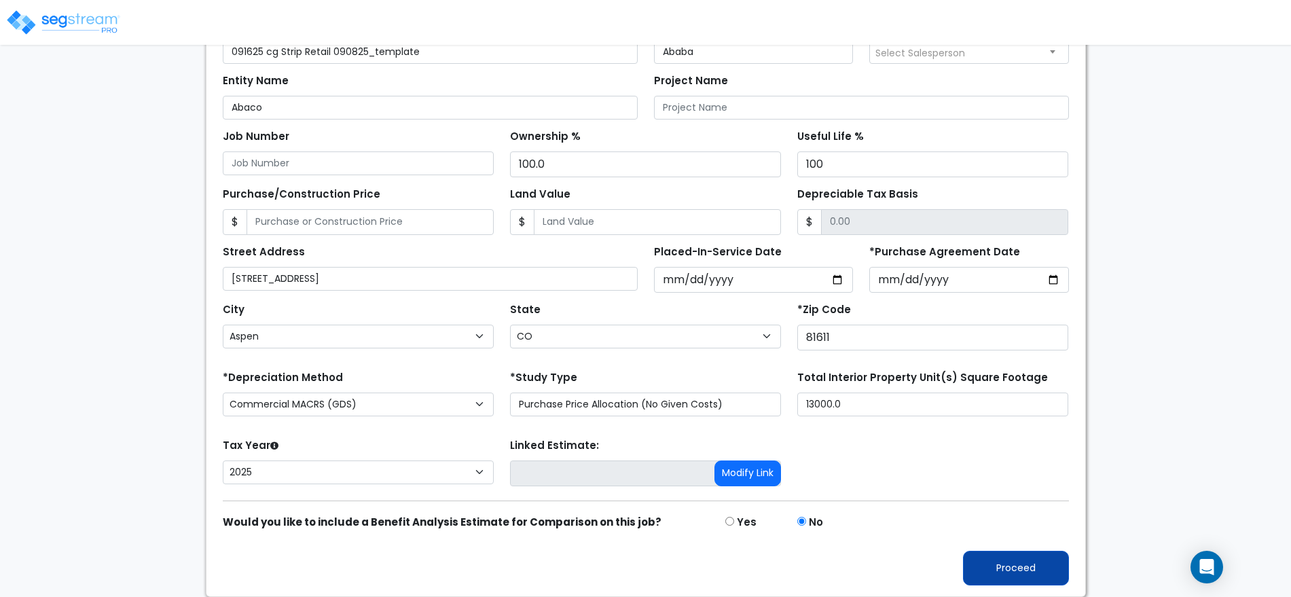
type input "091625 cg Strip Retail 090825_template"
click at [1009, 563] on button "Proceed" at bounding box center [1016, 568] width 106 height 35
